Goal: Communication & Community: Ask a question

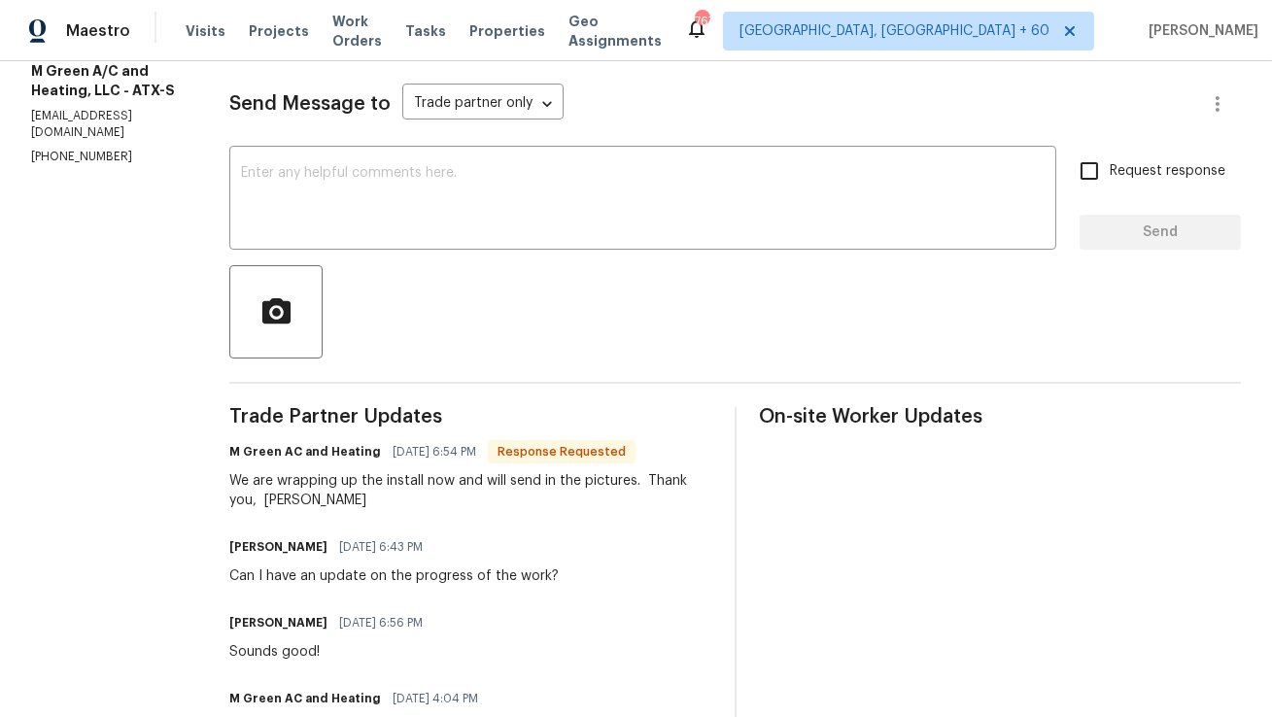
scroll to position [207, 0]
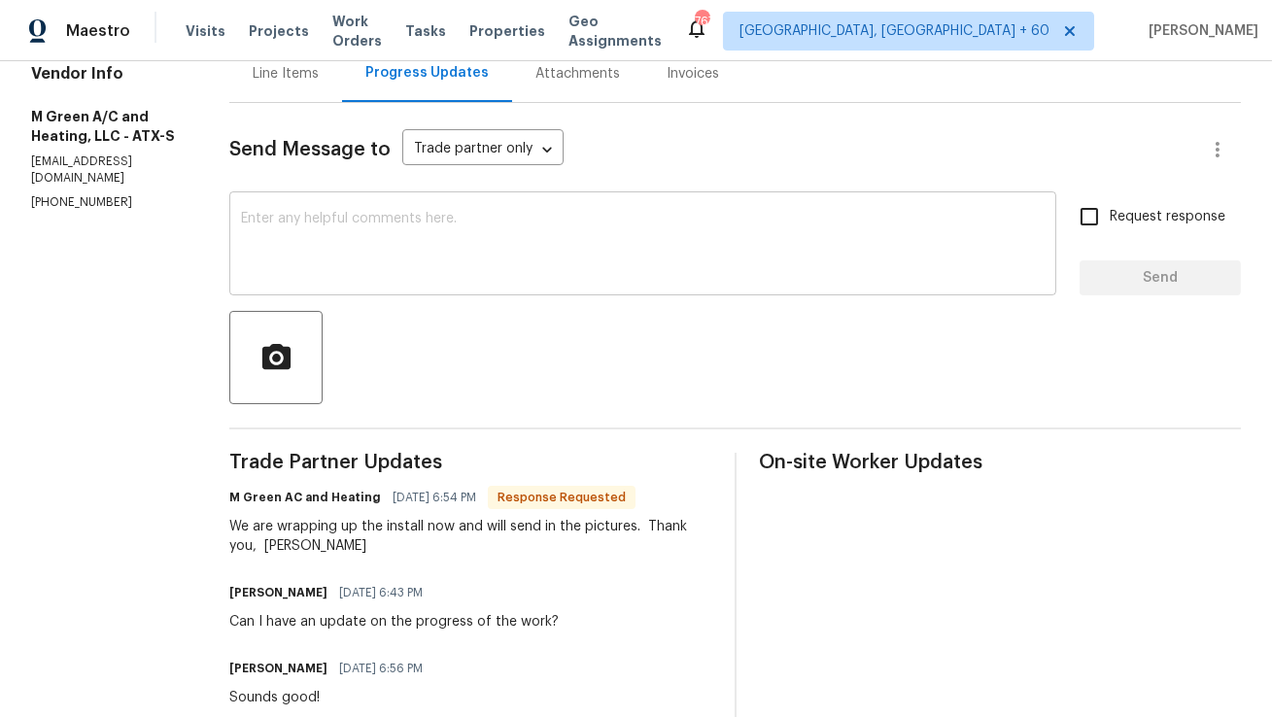
click at [422, 249] on textarea at bounding box center [643, 246] width 804 height 68
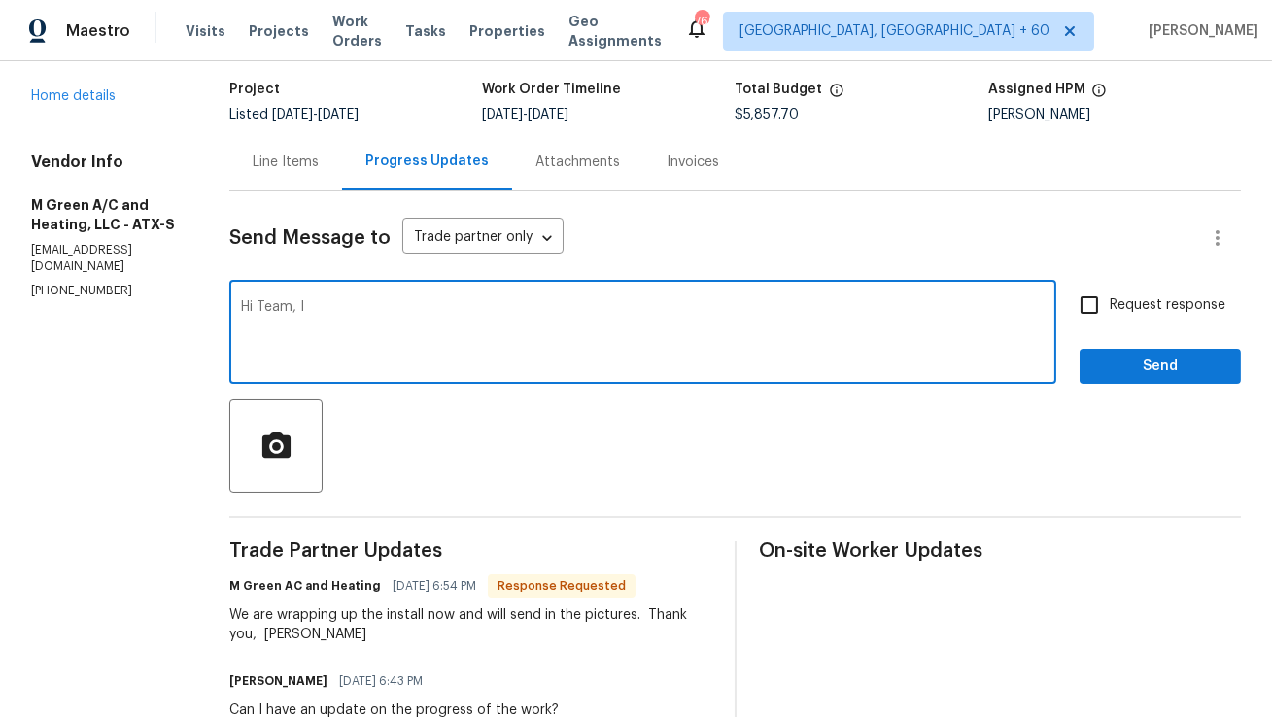
scroll to position [118, 0]
type textarea "Hi Team, Can you share the pictures if the install is completed."
click at [1094, 318] on input "Request response" at bounding box center [1089, 306] width 41 height 41
checkbox input "true"
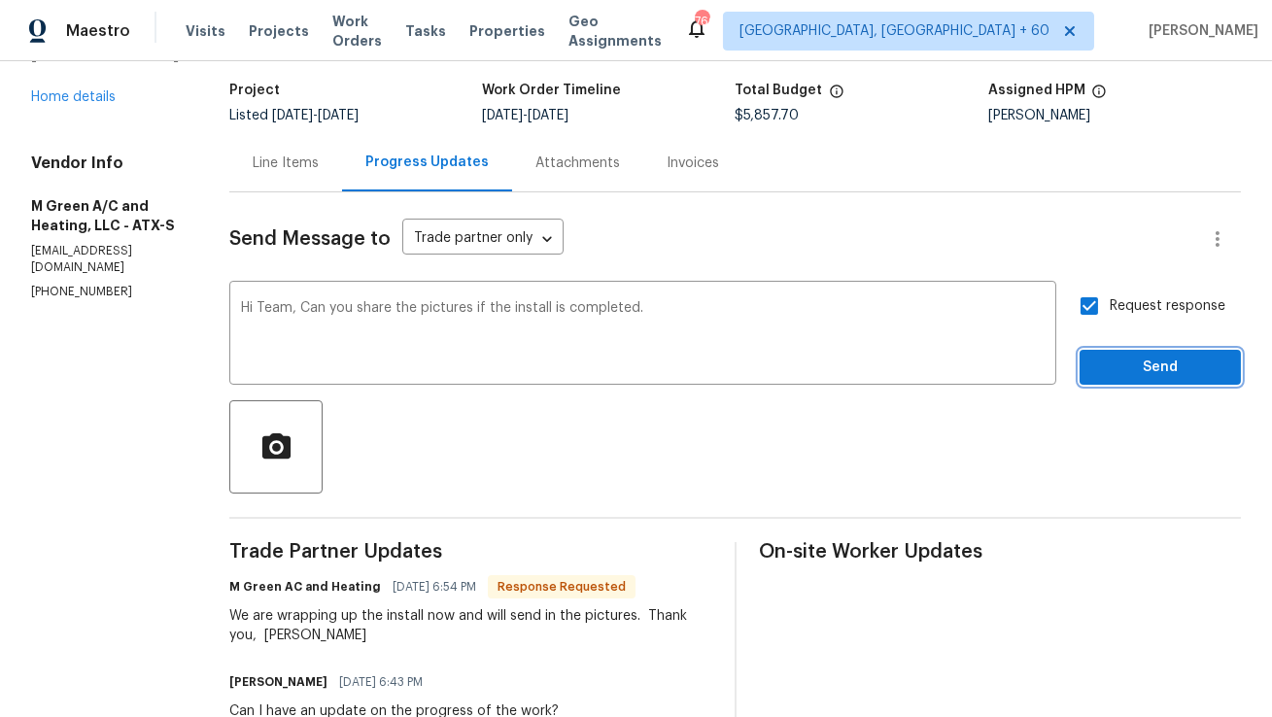
click at [1122, 367] on span "Send" at bounding box center [1160, 368] width 130 height 24
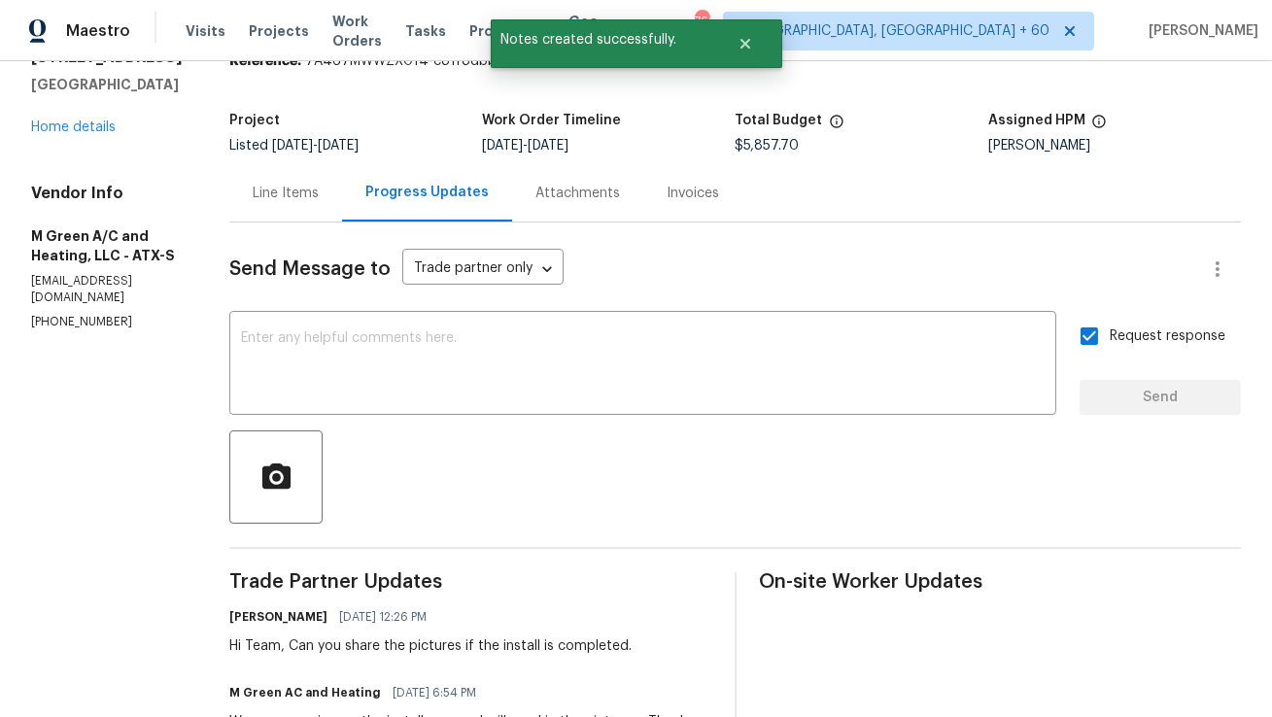
scroll to position [0, 0]
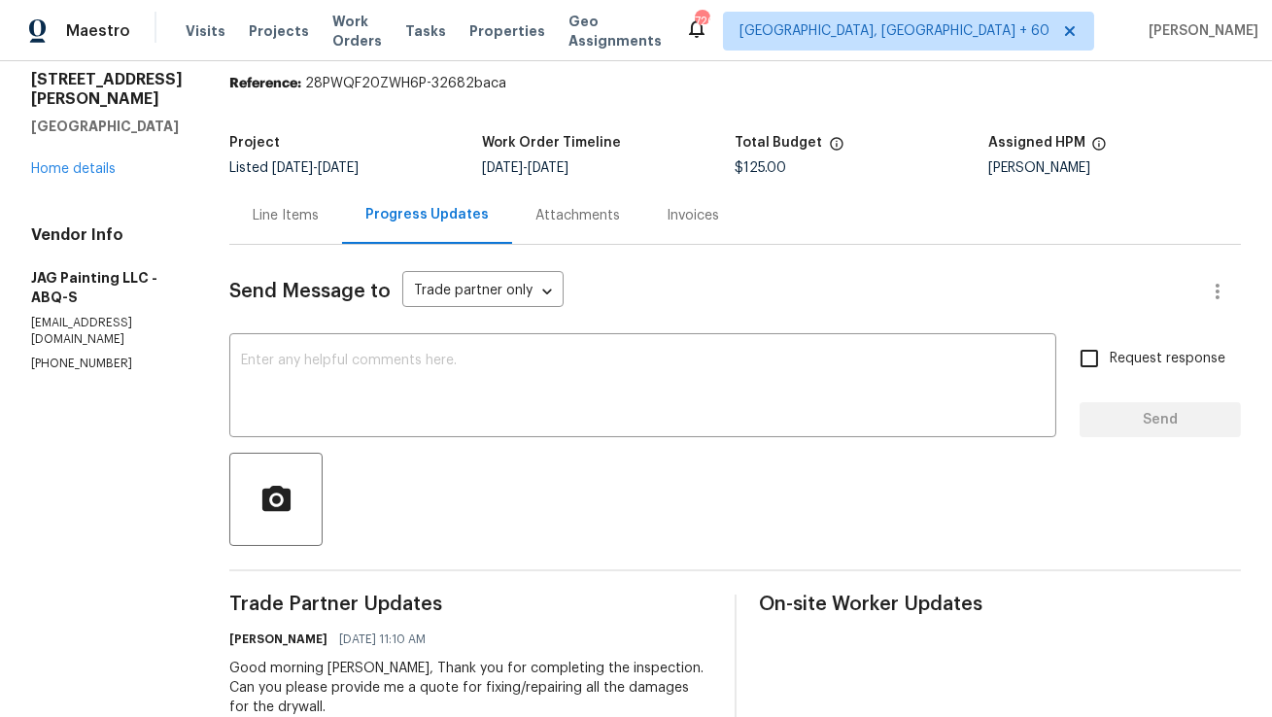
scroll to position [44, 0]
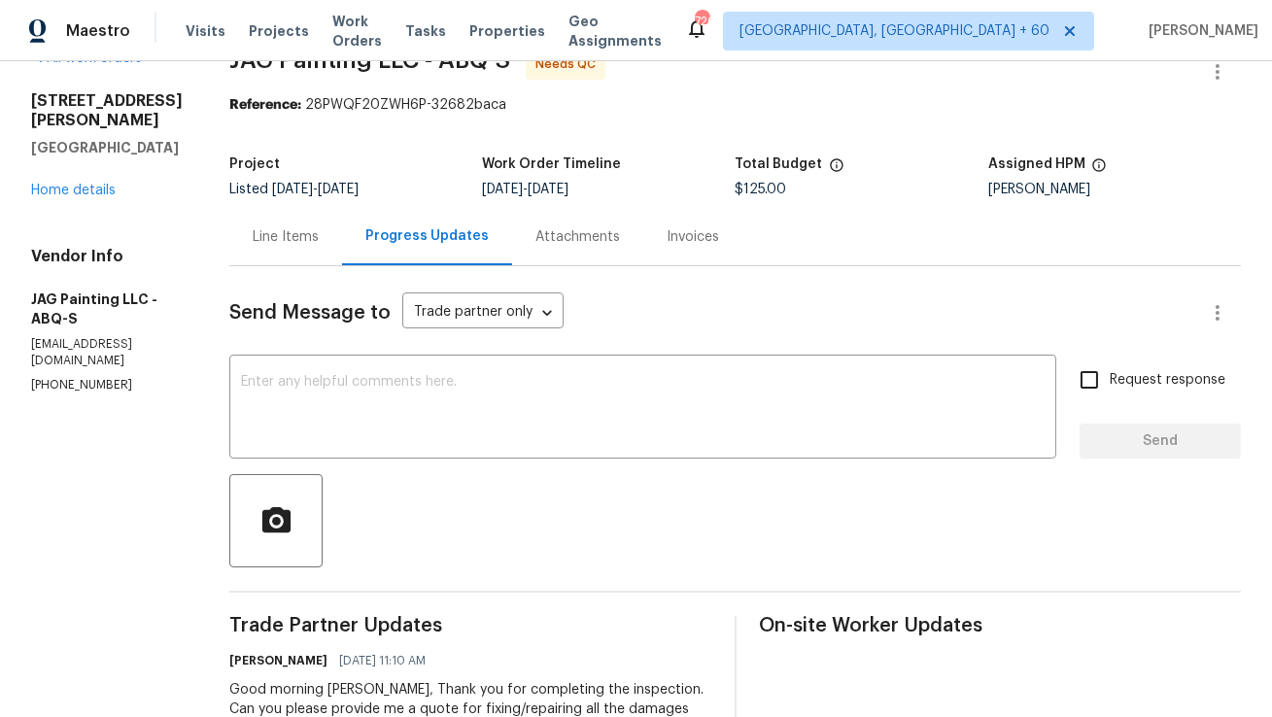
click at [304, 250] on div "Line Items" at bounding box center [285, 236] width 113 height 57
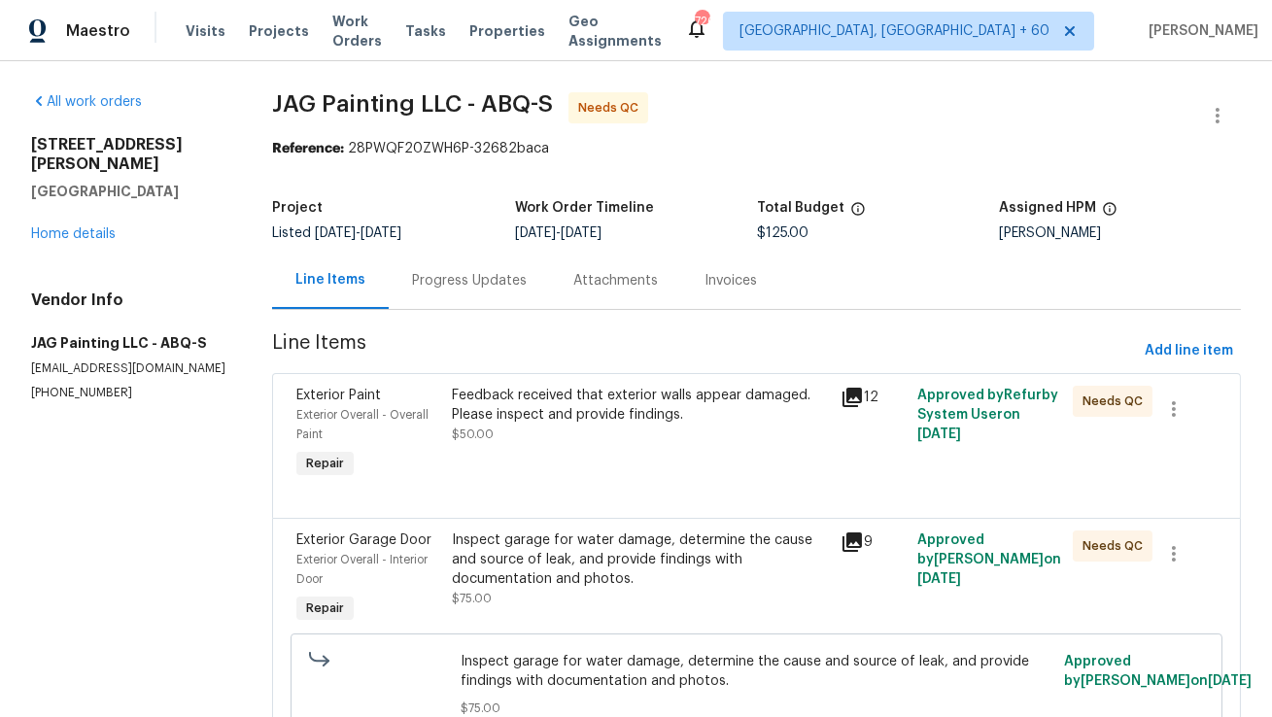
click at [513, 280] on div "Progress Updates" at bounding box center [469, 280] width 115 height 19
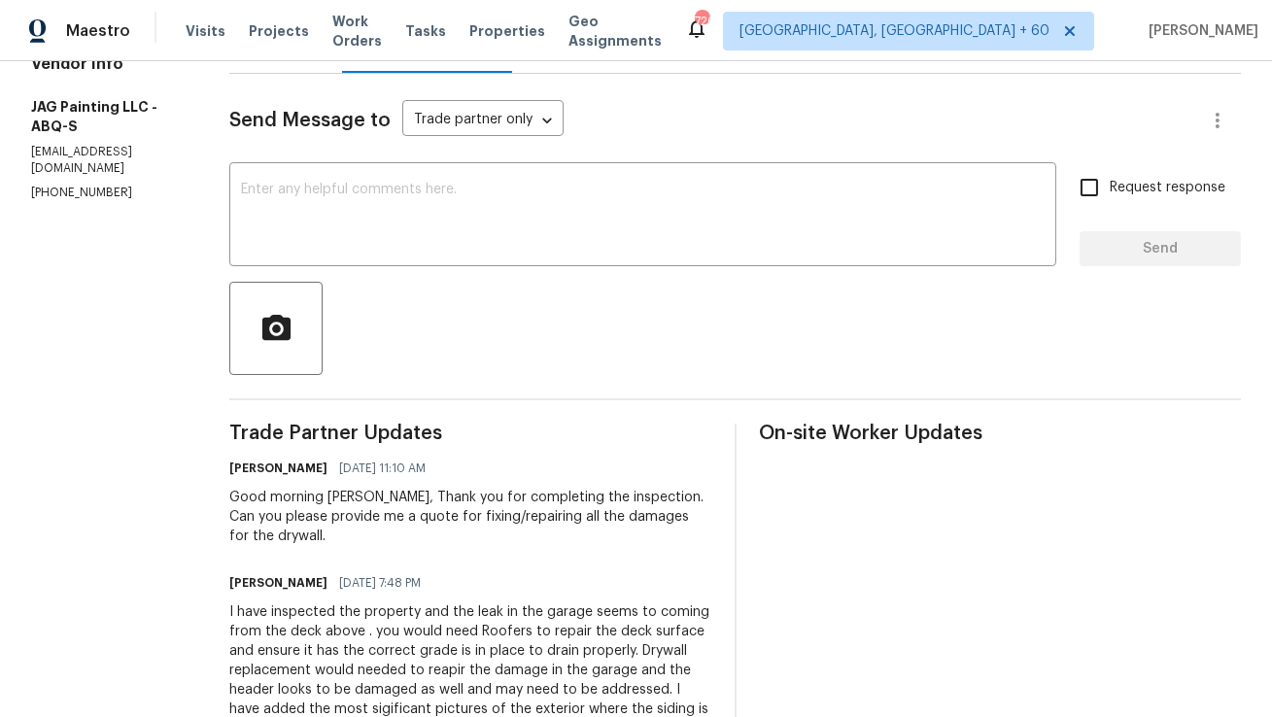
scroll to position [273, 0]
